Goal: Navigation & Orientation: Find specific page/section

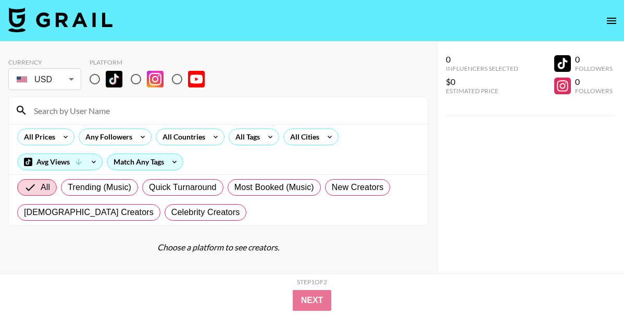
click at [294, 146] on div "All Prices Any Followers All Countries All Tags All Cities Avg Views Match Any …" at bounding box center [218, 149] width 419 height 51
click at [294, 140] on div "All Cities" at bounding box center [303, 137] width 38 height 16
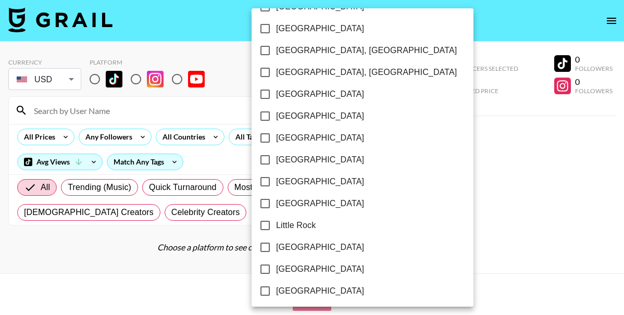
scroll to position [525, 0]
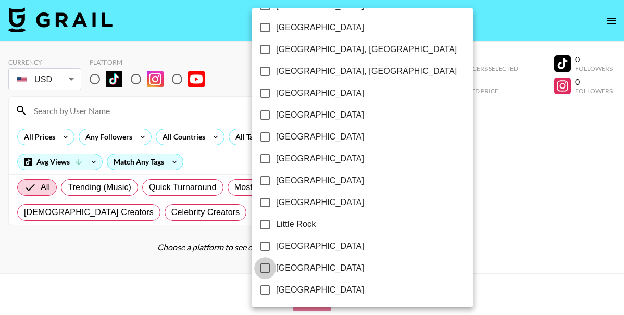
click at [268, 271] on input "[GEOGRAPHIC_DATA]" at bounding box center [265, 268] width 22 height 22
checkbox input "true"
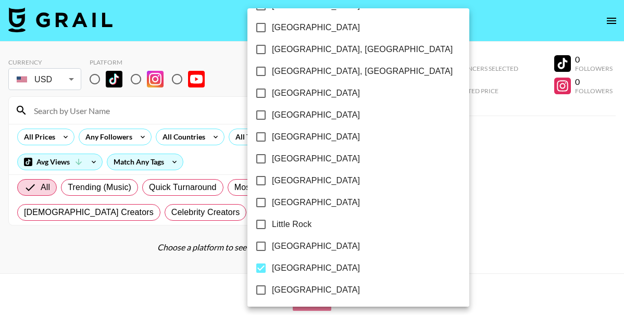
click at [402, 132] on div at bounding box center [312, 157] width 624 height 315
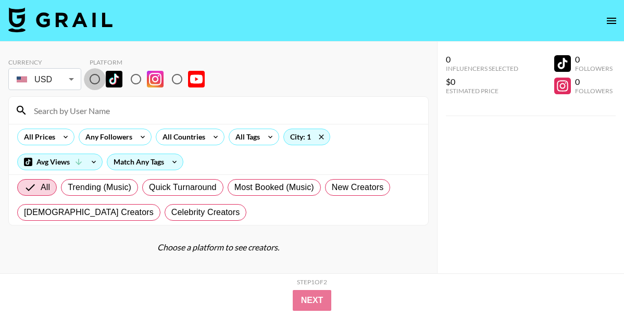
click at [97, 81] on input "radio" at bounding box center [95, 79] width 22 height 22
radio input "true"
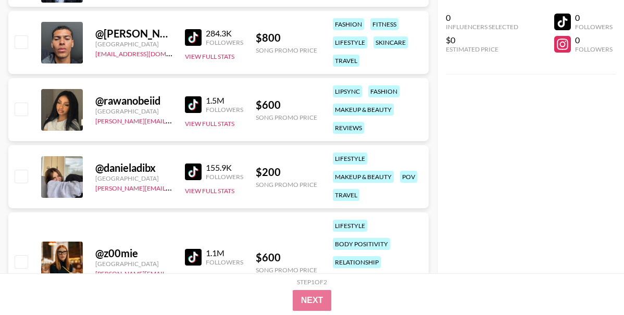
scroll to position [7746, 0]
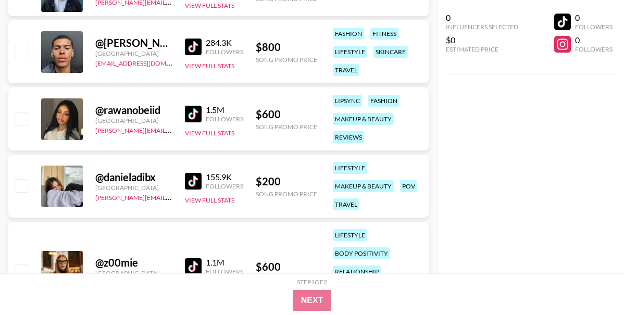
click at [197, 39] on img at bounding box center [193, 47] width 17 height 17
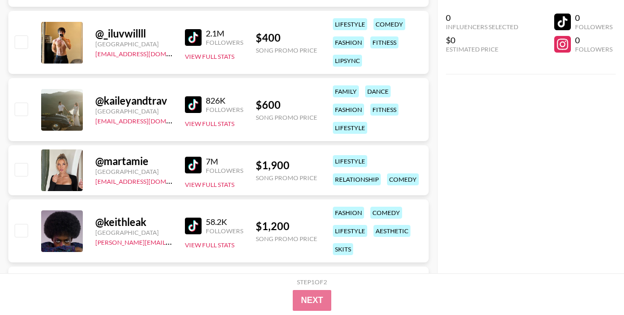
scroll to position [10731, 0]
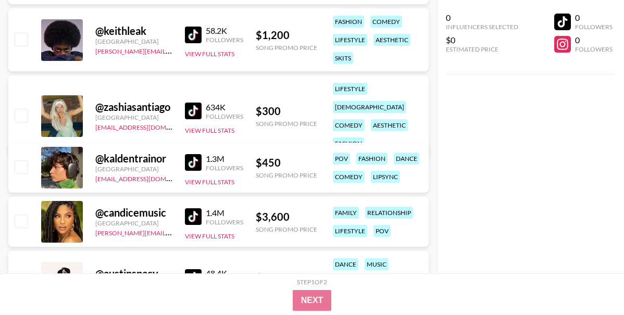
click at [195, 34] on img at bounding box center [193, 35] width 17 height 17
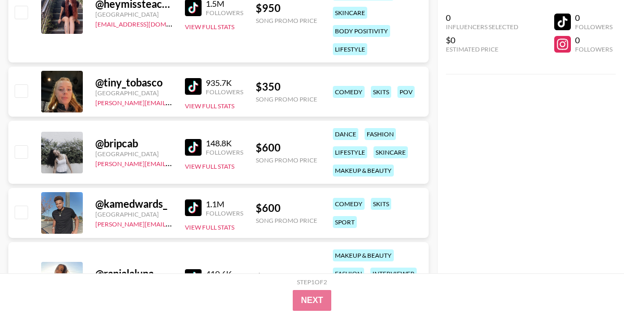
scroll to position [11831, 0]
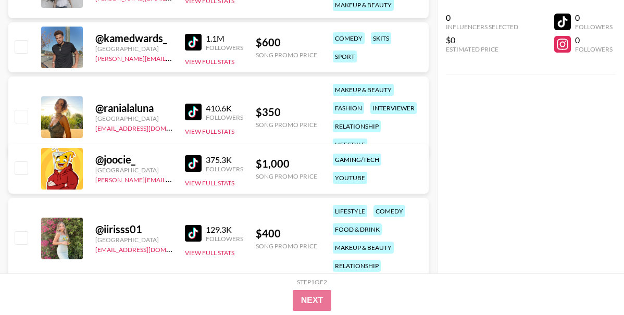
click at [187, 42] on img at bounding box center [193, 42] width 17 height 17
